Goal: Task Accomplishment & Management: Use online tool/utility

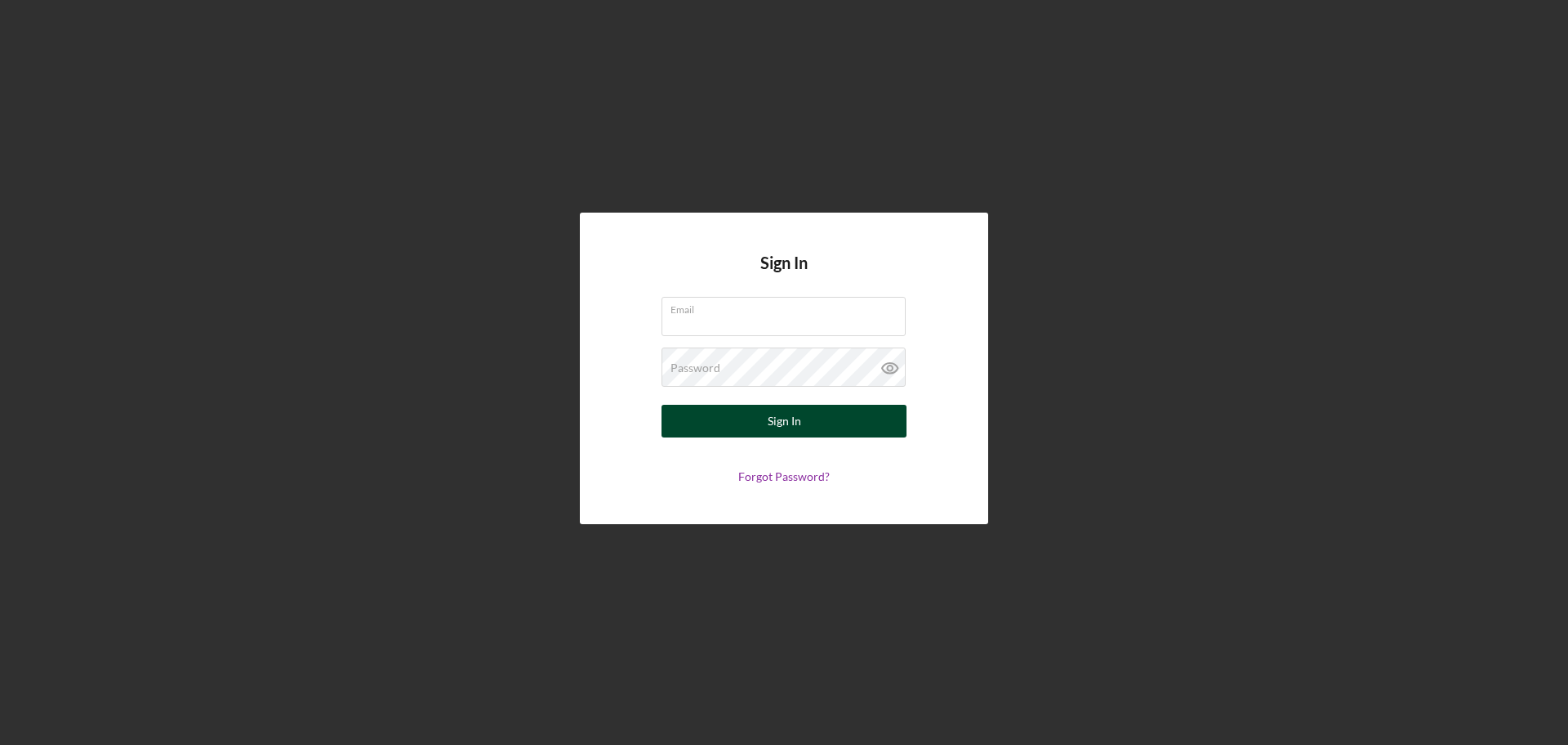
type input "[EMAIL_ADDRESS][DOMAIN_NAME]"
click at [849, 419] on button "Sign In" at bounding box center [784, 421] width 245 height 33
